Goal: Task Accomplishment & Management: Manage account settings

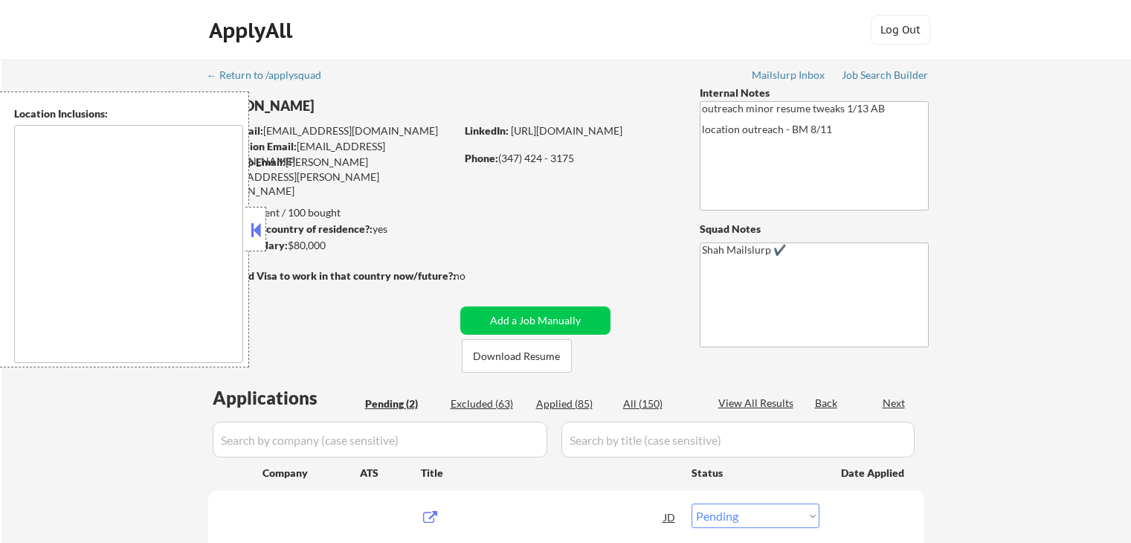
select select ""pending""
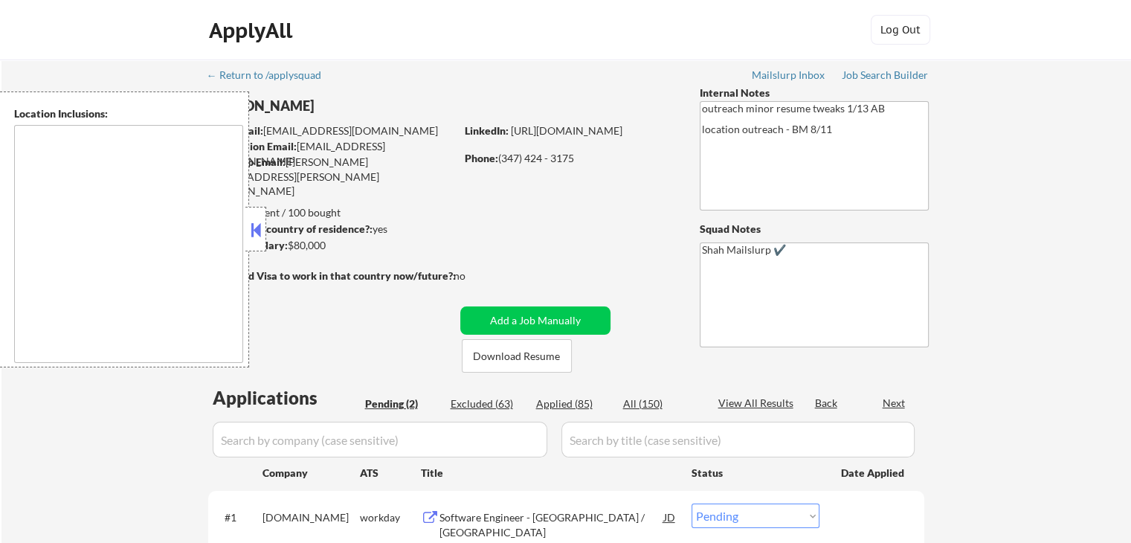
type textarea "[GEOGRAPHIC_DATA], [GEOGRAPHIC_DATA] [GEOGRAPHIC_DATA], [GEOGRAPHIC_DATA] [GEOG…"
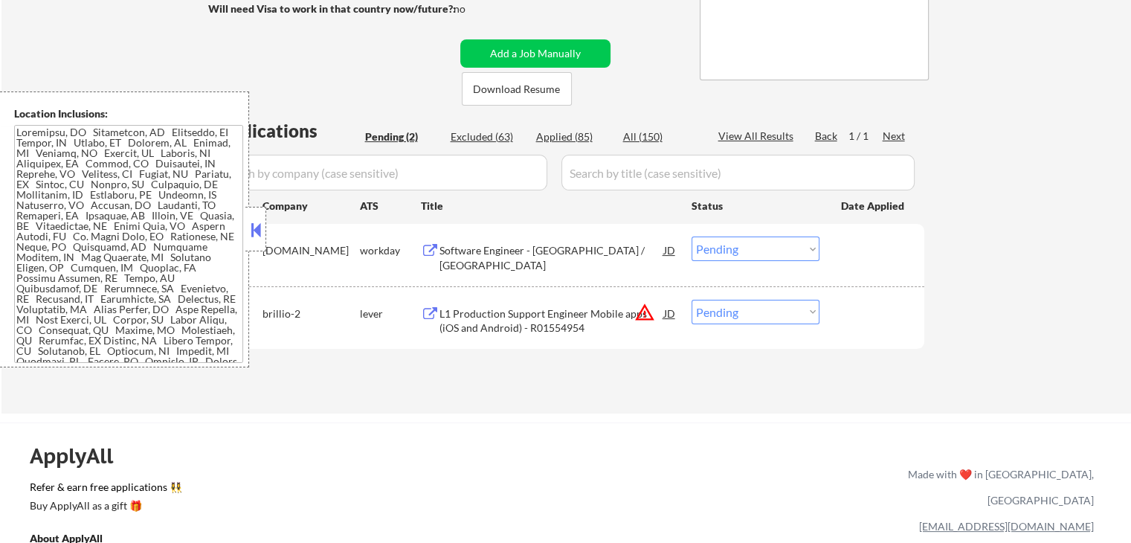
scroll to position [372, 0]
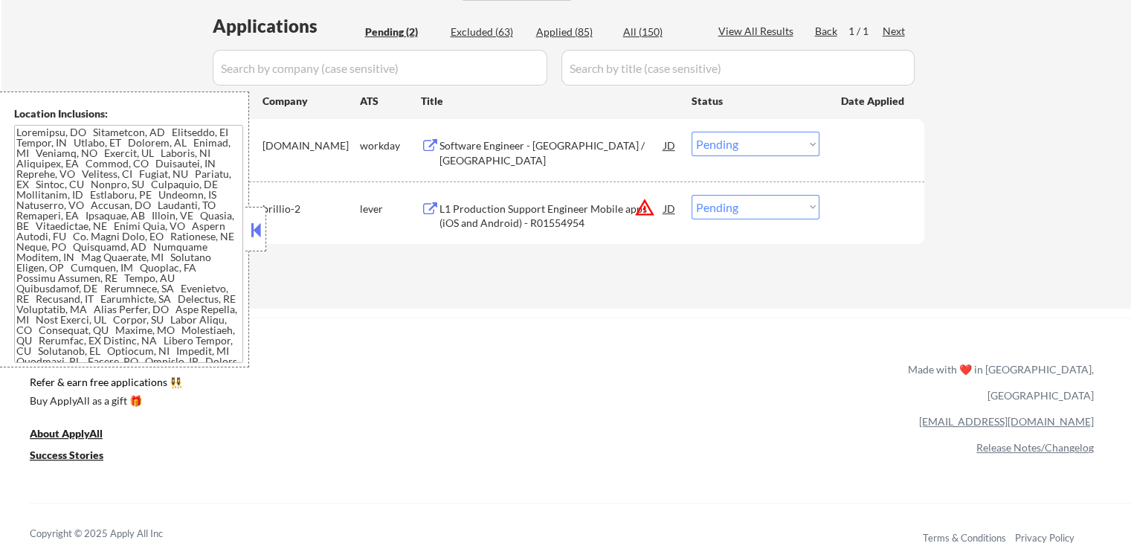
click at [459, 148] on div "Software Engineer - Kotlin / Java" at bounding box center [552, 152] width 225 height 29
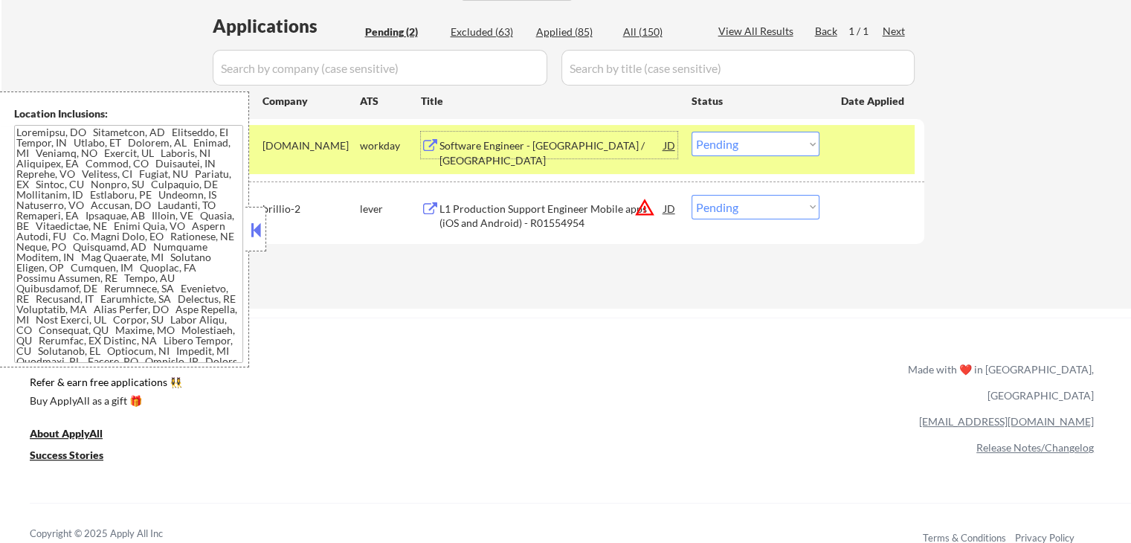
click at [518, 224] on div "L1 Production Support Engineer Mobile apps (iOS and Android) - R01554954" at bounding box center [552, 216] width 225 height 29
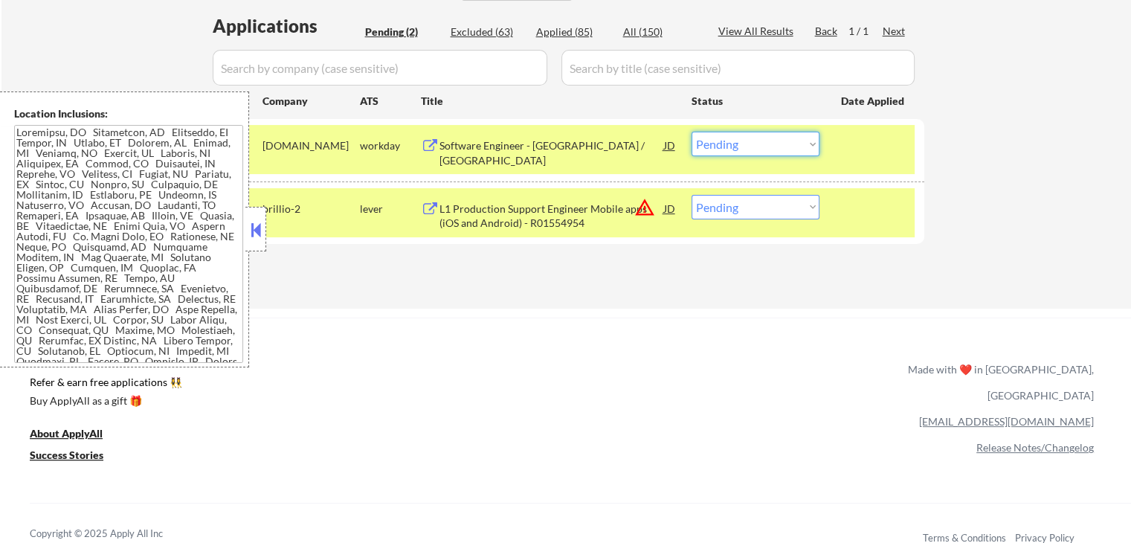
click at [744, 149] on select "Choose an option... Pending Applied Excluded (Questions) Excluded (Expired) Exc…" at bounding box center [756, 144] width 128 height 25
click at [692, 132] on select "Choose an option... Pending Applied Excluded (Questions) Excluded (Expired) Exc…" at bounding box center [756, 144] width 128 height 25
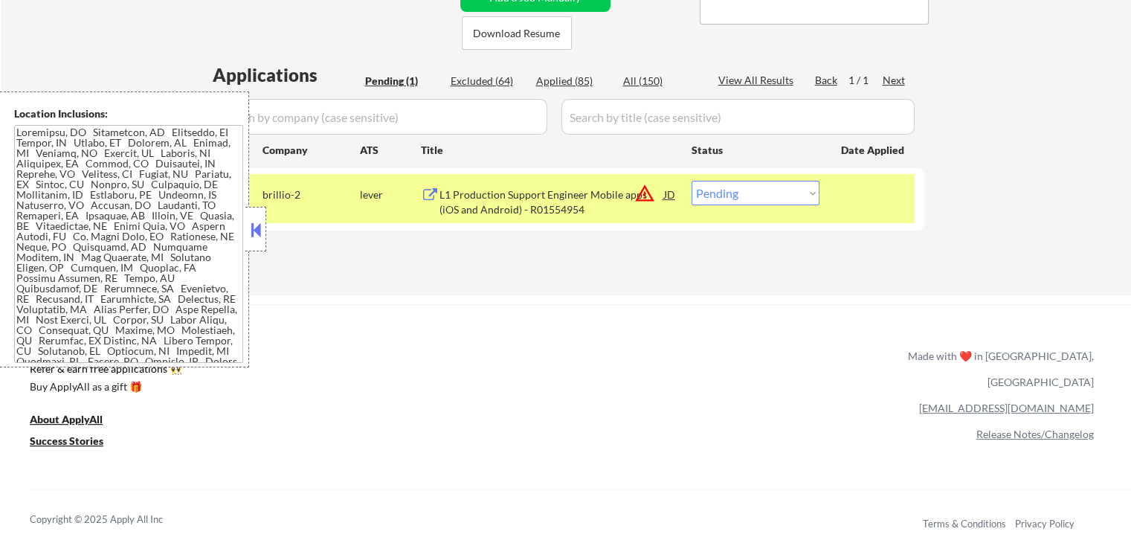
scroll to position [298, 0]
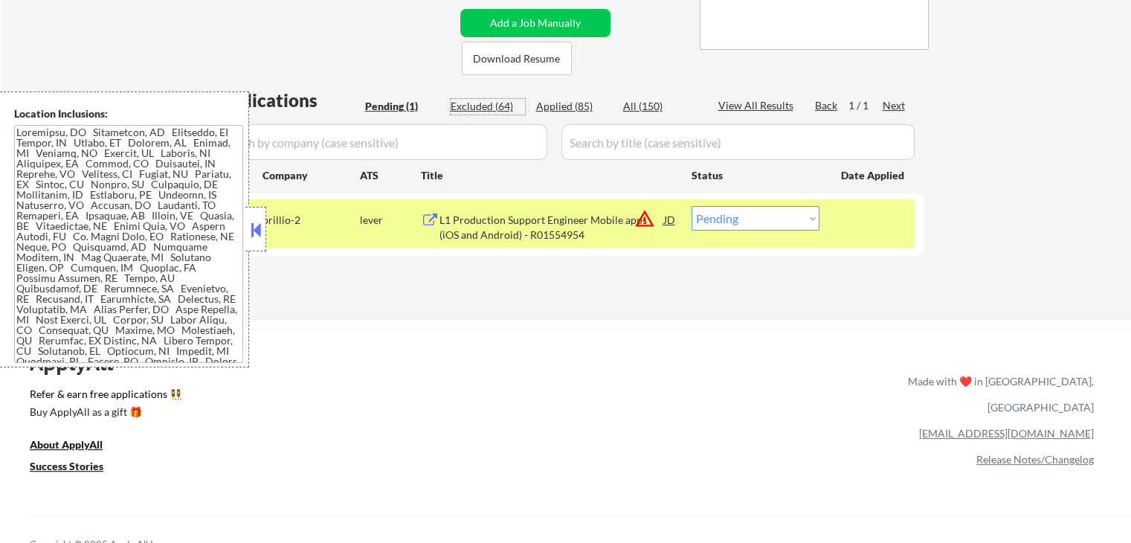
click at [480, 102] on div "Excluded (64)" at bounding box center [488, 106] width 74 height 15
select select ""excluded__location_""
select select ""excluded__expired_""
select select ""excluded__location_""
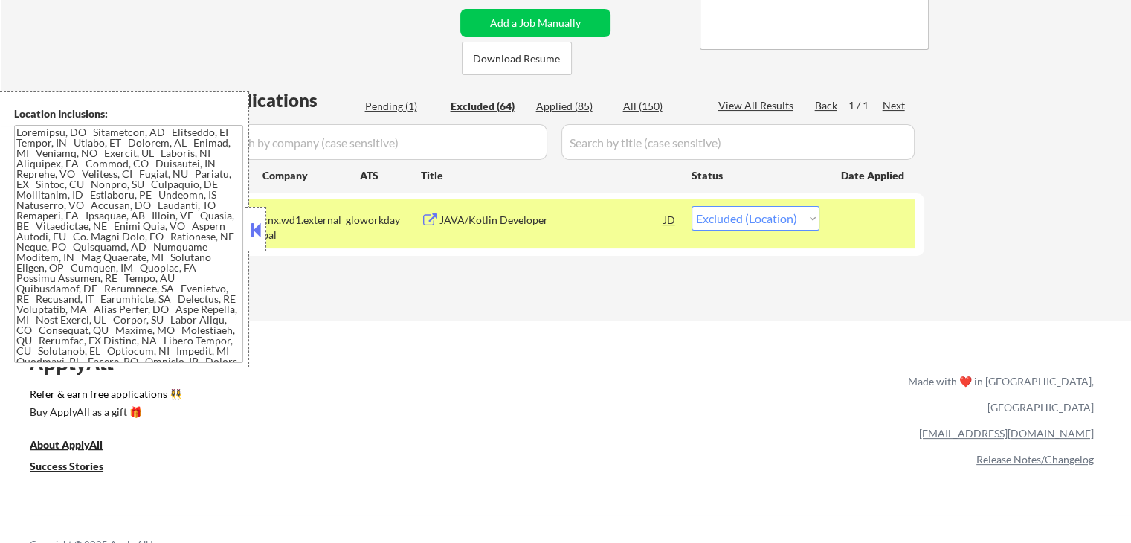
select select ""excluded""
select select ""excluded__other_""
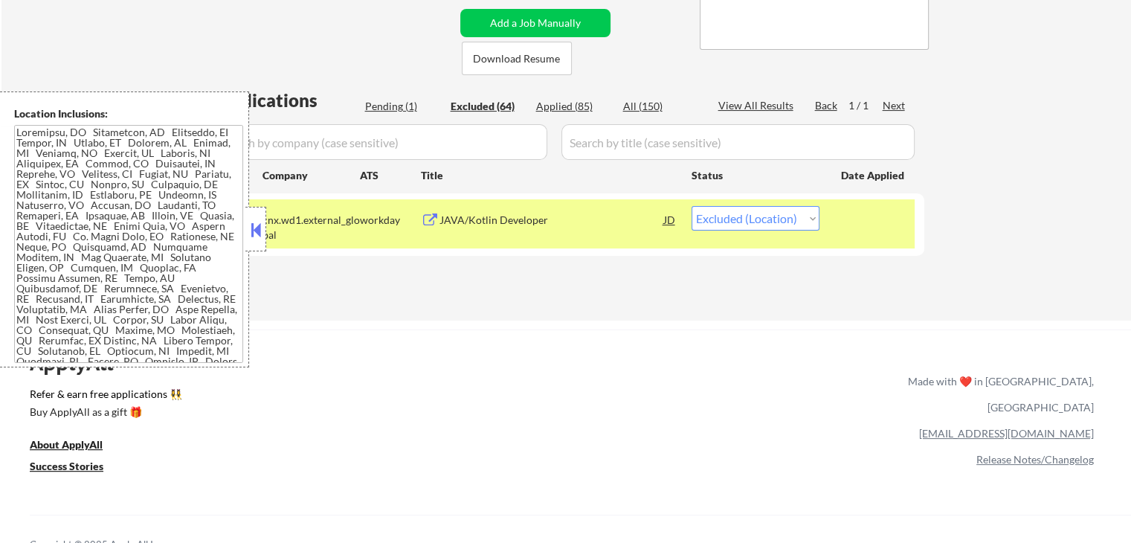
select select ""excluded__expired_""
select select ""excluded""
select select ""excluded__location_""
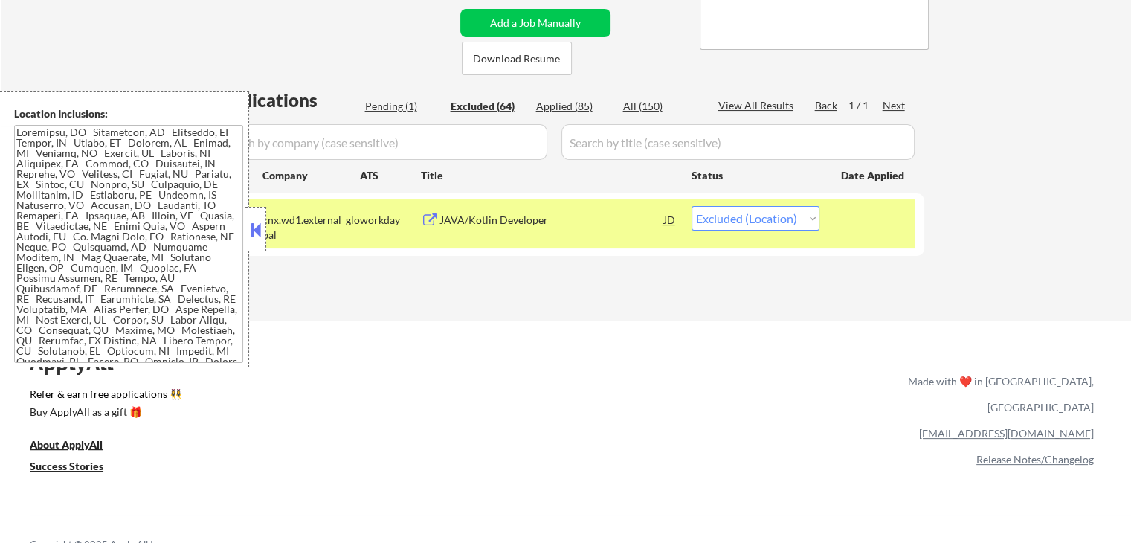
select select ""excluded__expired_""
select select ""excluded""
select select ""excluded__expired_""
select select ""excluded""
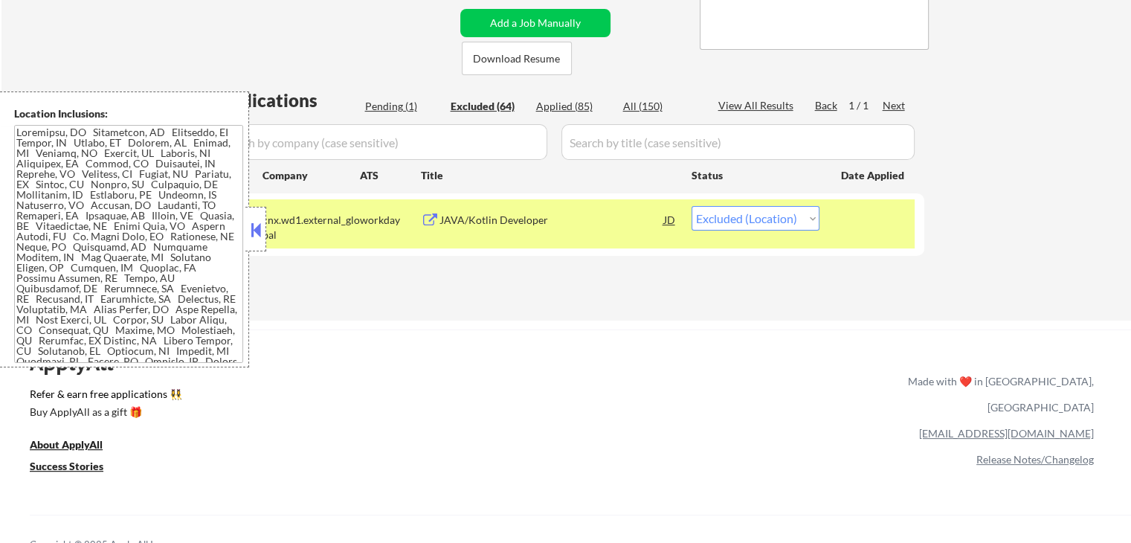
select select ""excluded__location_""
select select ""excluded__salary_""
select select ""excluded""
select select ""excluded__expired_""
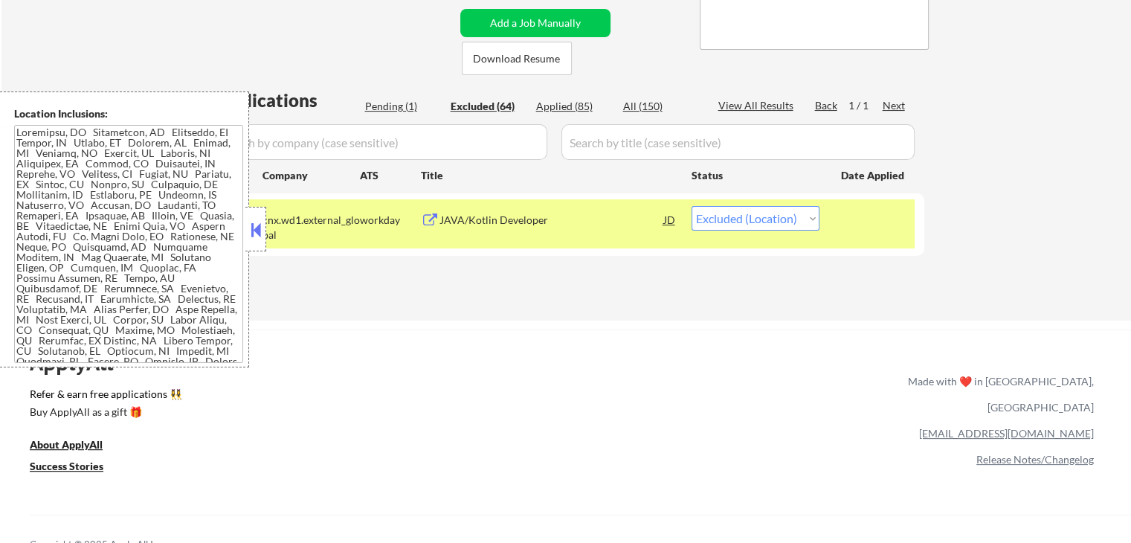
select select ""excluded__location_""
select select ""excluded""
select select ""excluded__location_""
select select ""excluded__expired_""
select select ""excluded__location_""
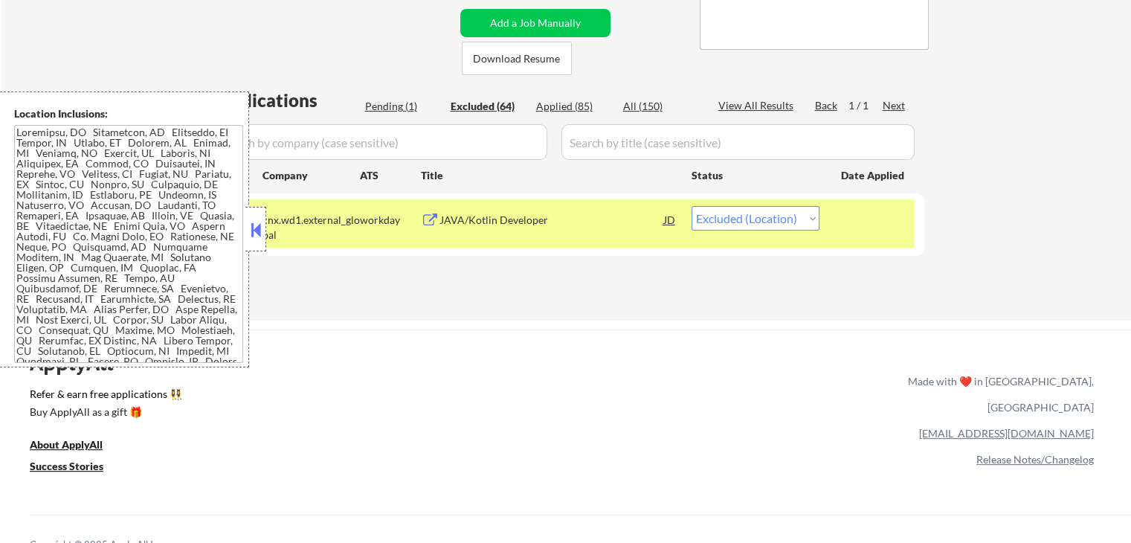
select select ""excluded__location_""
select select ""excluded__expired_""
select select ""excluded""
select select ""excluded__location_""
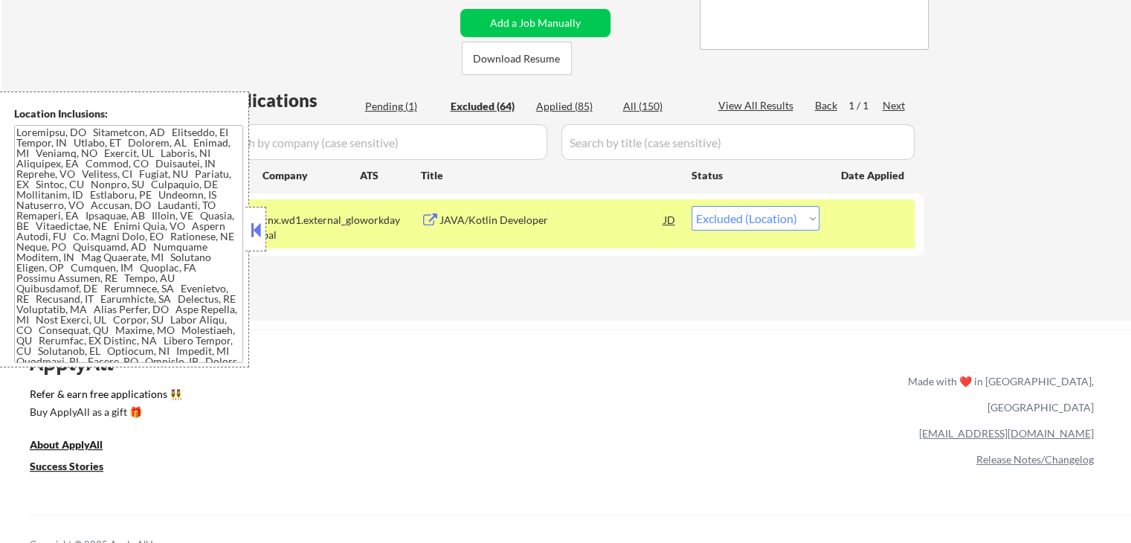
select select ""excluded__location_""
select select ""excluded__expired_""
select select ""excluded""
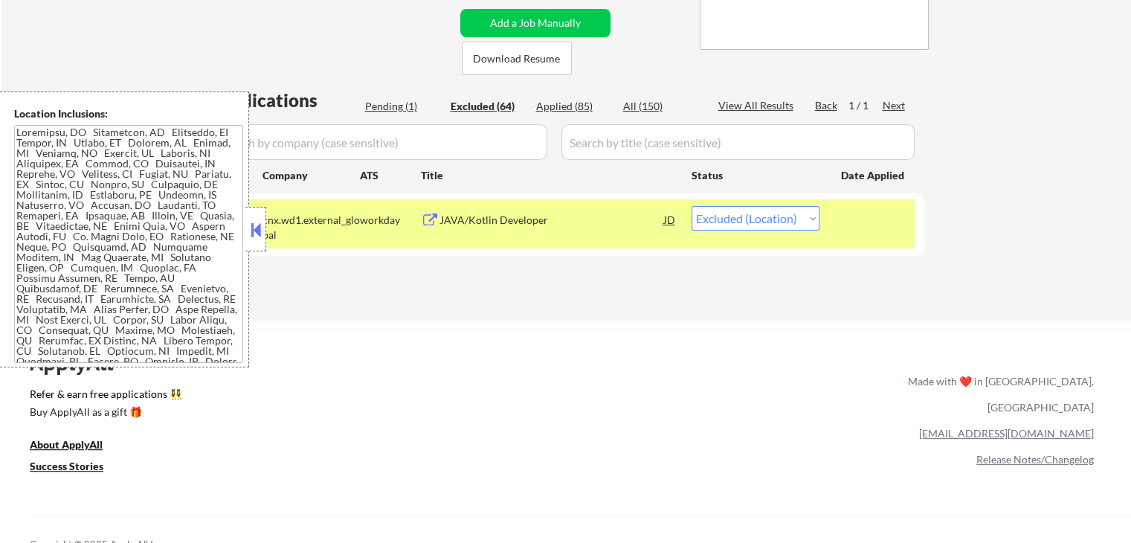
select select ""excluded__location_""
select select ""excluded""
select select ""excluded__location_""
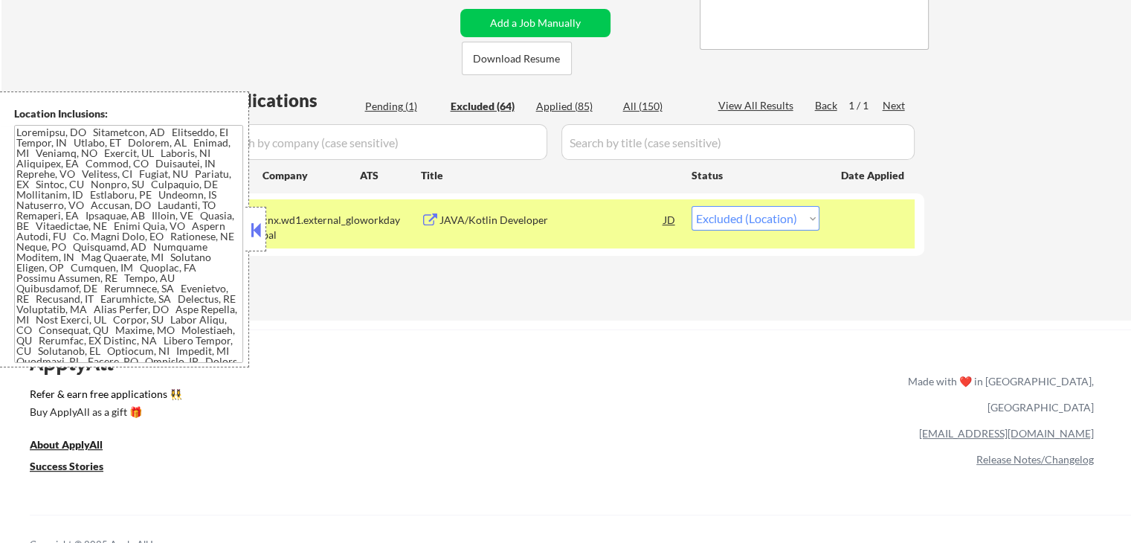
select select ""excluded__location_""
select select ""excluded__bad_match_""
select select ""excluded__location_""
select select ""excluded""
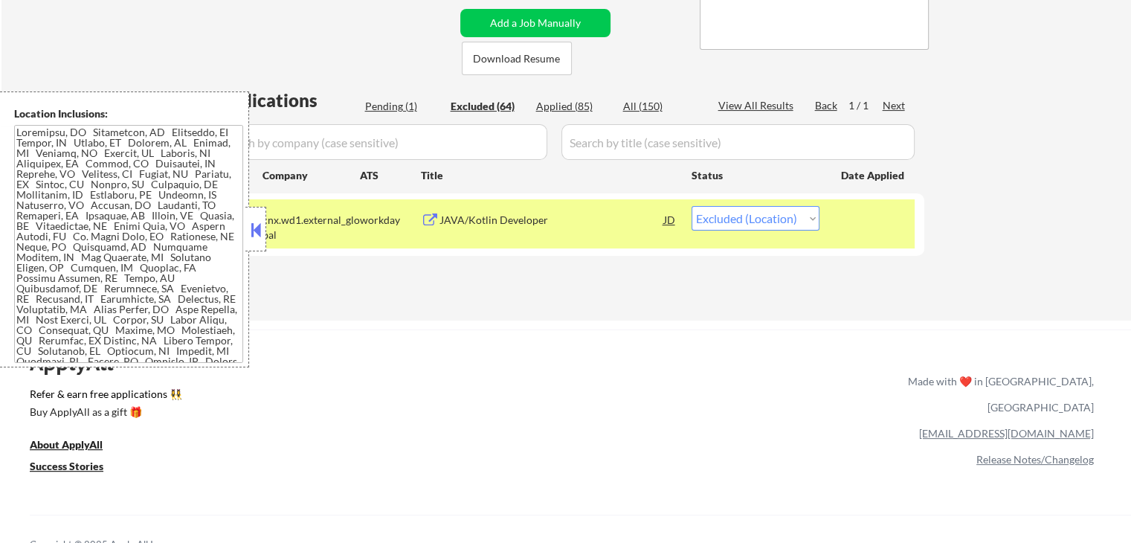
select select ""excluded__other_""
select select ""excluded__expired_""
select select ""excluded__location_""
select select ""excluded__expired_""
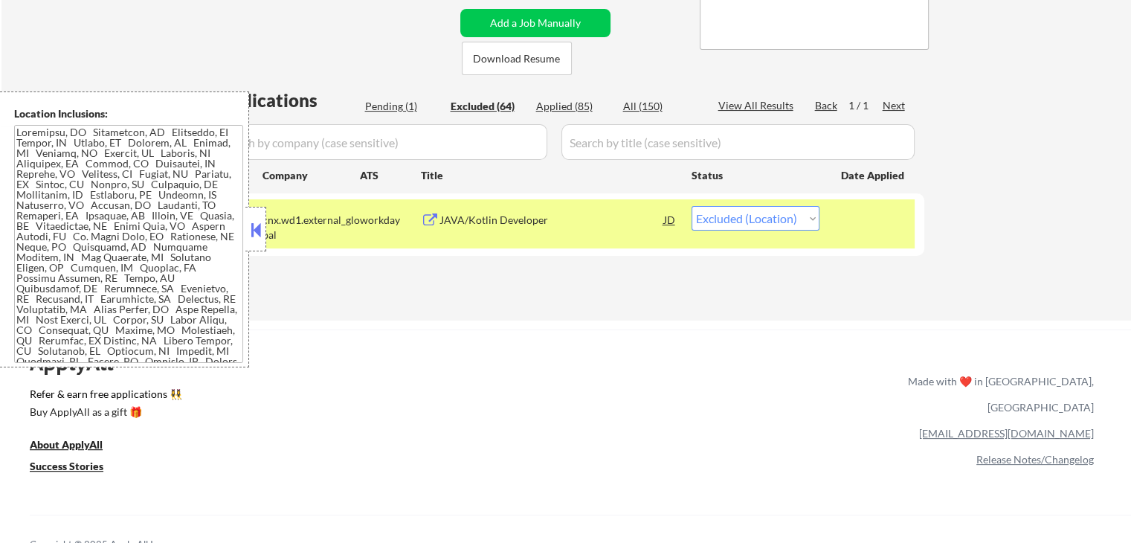
select select ""excluded__expired_""
select select ""excluded__other_""
select select ""excluded__expired_""
select select ""excluded__other_""
select select ""excluded__expired_""
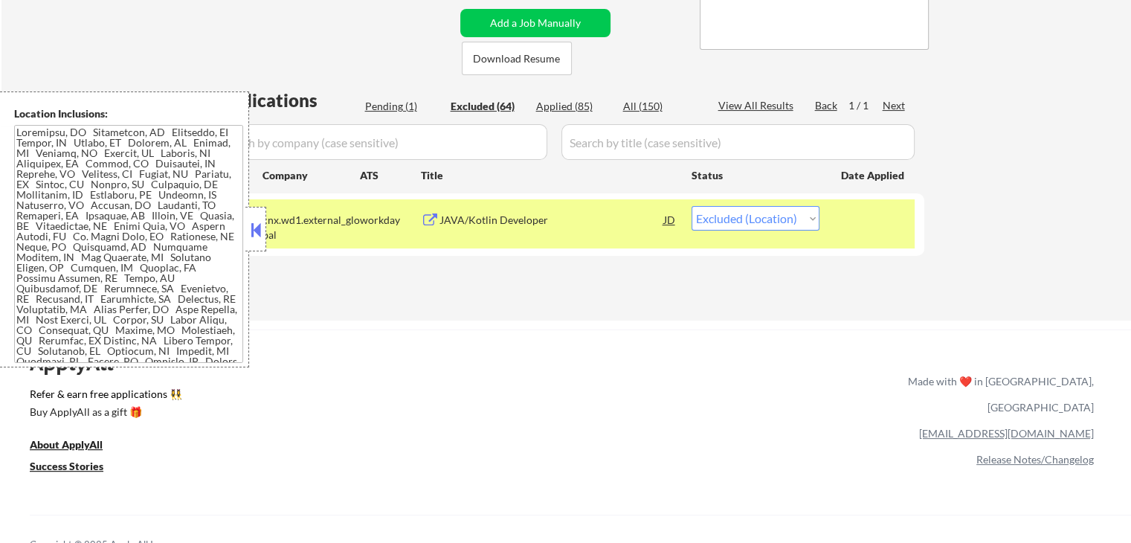
select select ""excluded__location_""
select select ""excluded__expired_""
select select ""excluded__location_""
select select ""excluded__expired_""
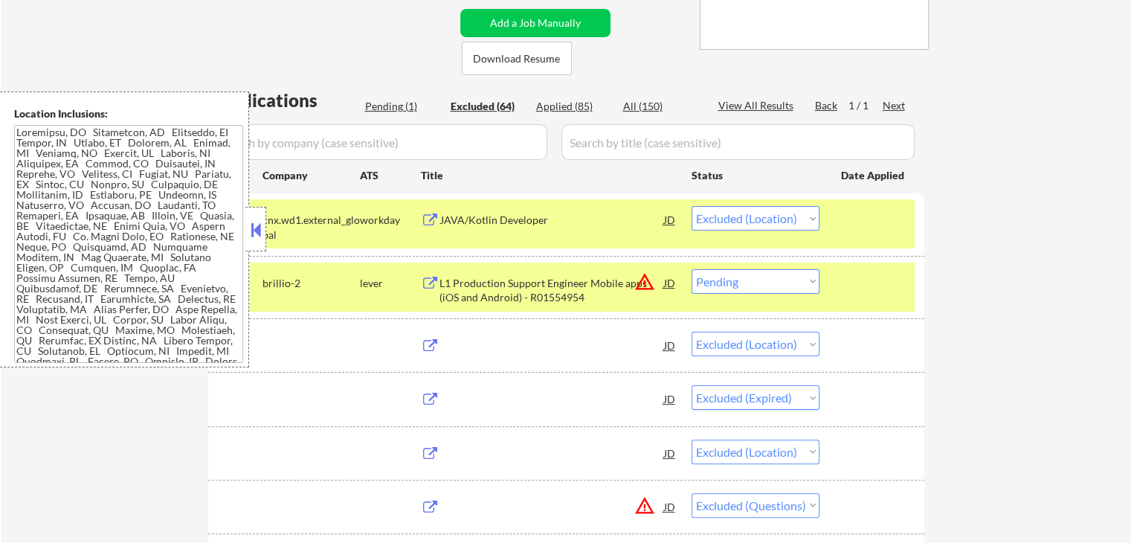
select select ""excluded__expired_""
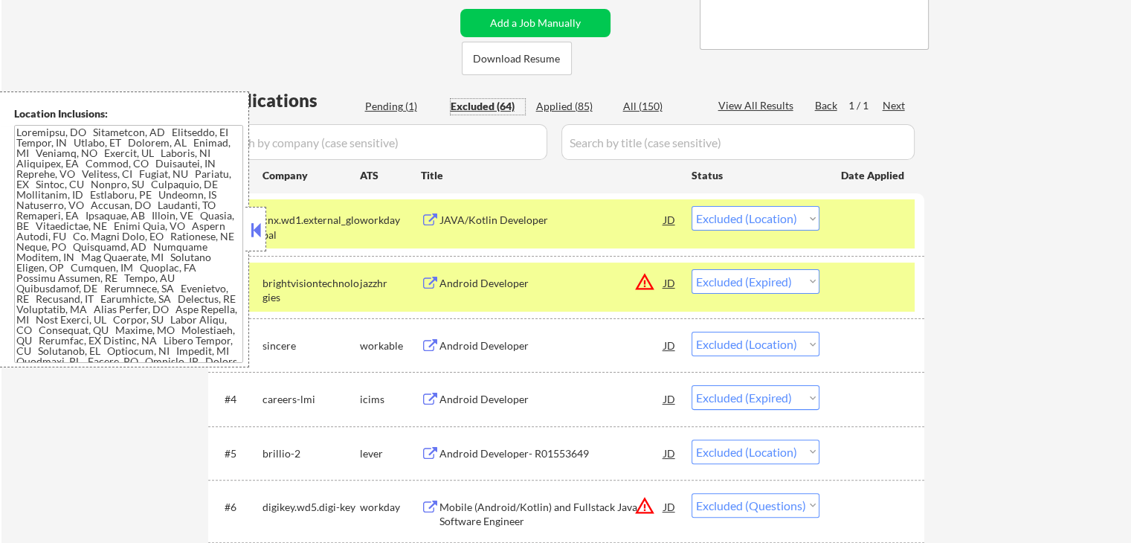
click at [398, 106] on div "Pending (1)" at bounding box center [402, 106] width 74 height 15
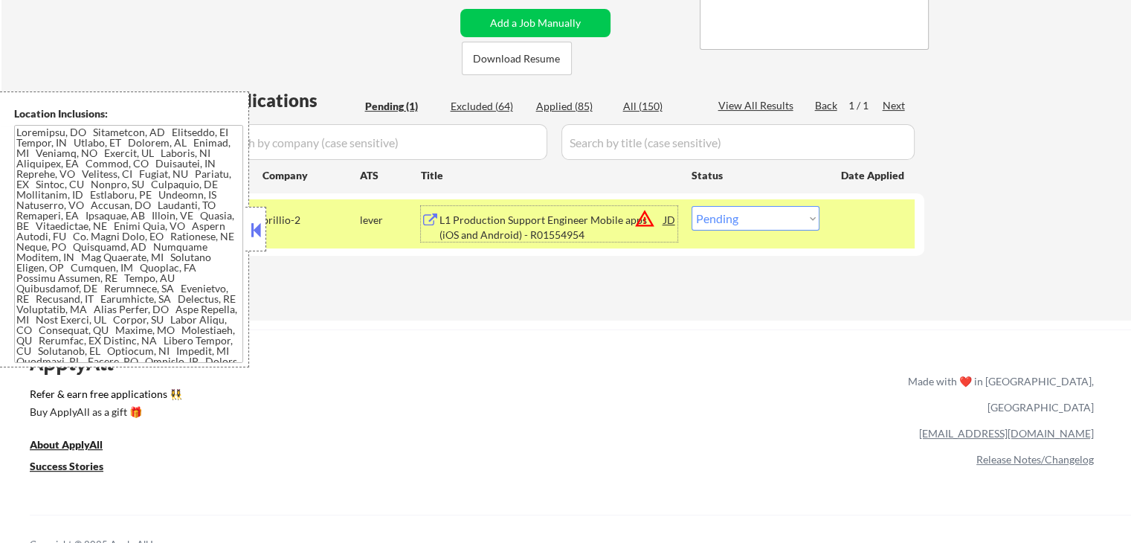
click at [565, 222] on div "L1 Production Support Engineer Mobile apps (iOS and Android) - R01554954" at bounding box center [552, 227] width 225 height 29
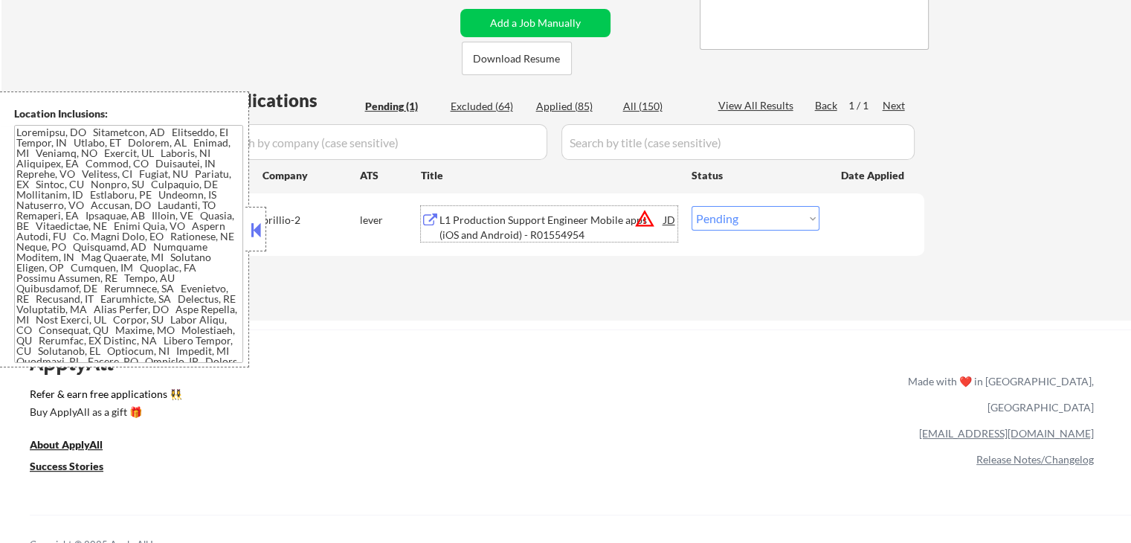
click at [752, 218] on select "Choose an option... Pending Applied Excluded (Questions) Excluded (Expired) Exc…" at bounding box center [756, 218] width 128 height 25
select select ""excluded""
click at [692, 206] on select "Choose an option... Pending Applied Excluded (Questions) Excluded (Expired) Exc…" at bounding box center [756, 218] width 128 height 25
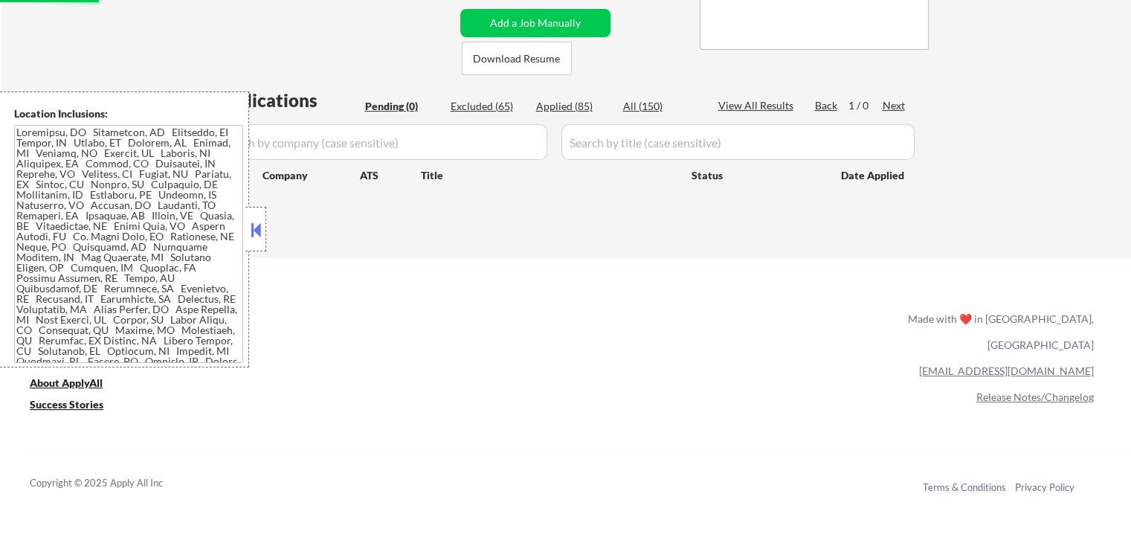
click at [717, 310] on div "ApplyAll Refer & earn free applications 👯‍♀️ Buy ApplyAll as a gift 🎁 About App…" at bounding box center [565, 395] width 1131 height 236
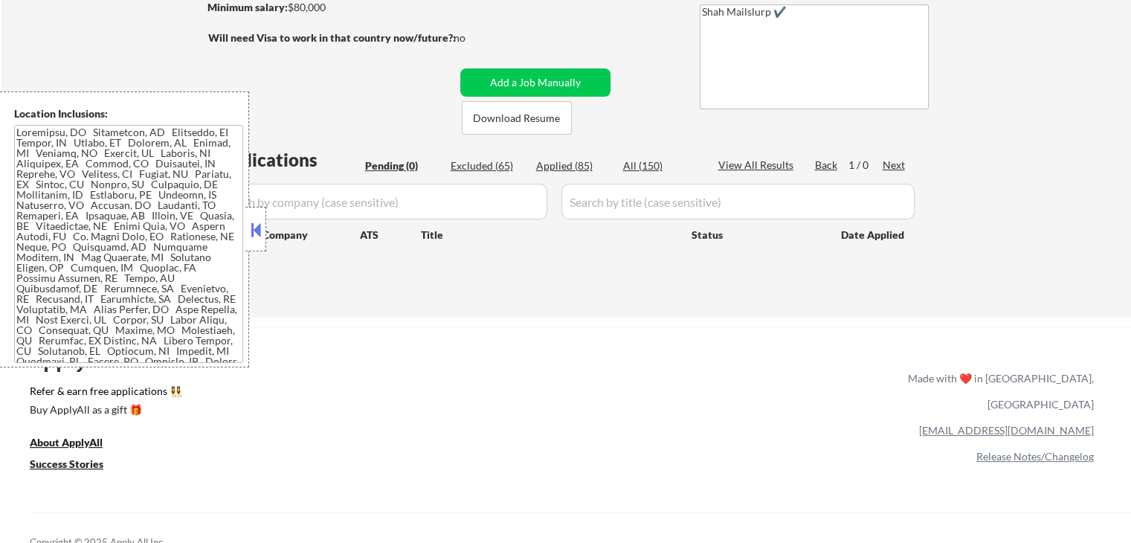
scroll to position [149, 0]
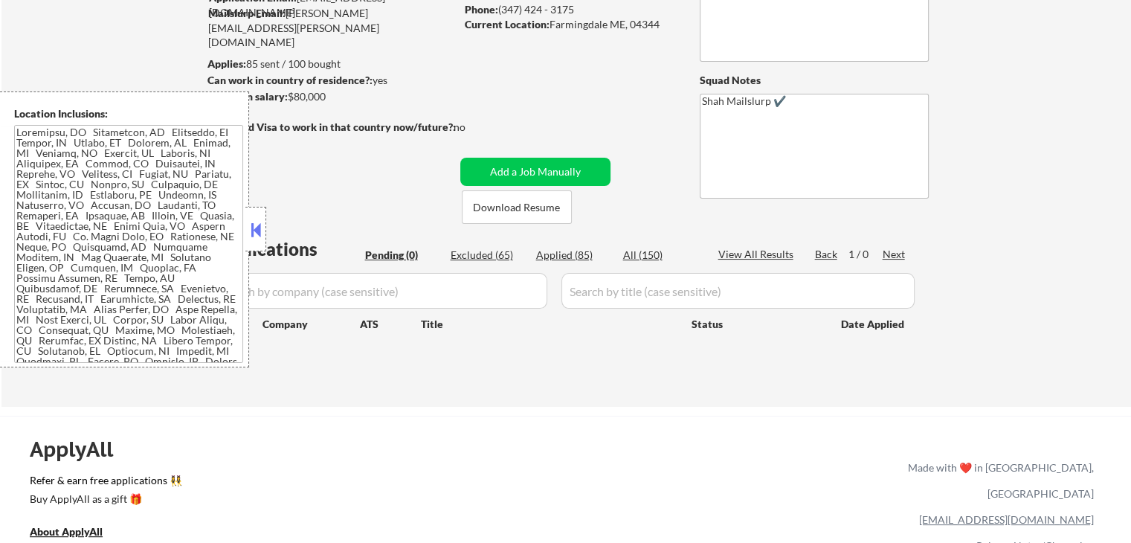
click at [607, 88] on div "← Return to /applysquad Mailslurp Inbox Job Search Builder John Deliso User Ema…" at bounding box center [567, 153] width 742 height 484
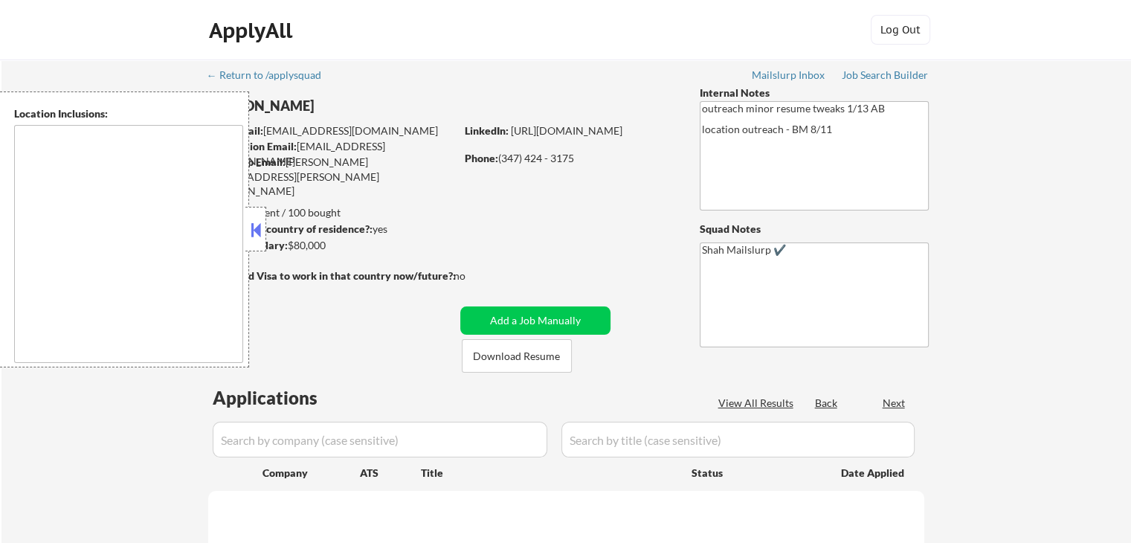
type textarea "[GEOGRAPHIC_DATA], [GEOGRAPHIC_DATA] [GEOGRAPHIC_DATA], [GEOGRAPHIC_DATA] [GEOG…"
